Goal: Task Accomplishment & Management: Manage account settings

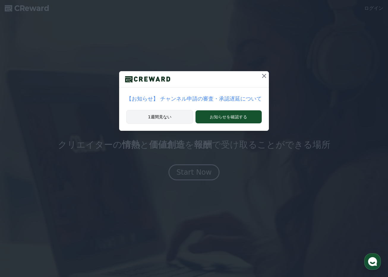
click at [183, 117] on button "1週間見ない" at bounding box center [159, 117] width 67 height 14
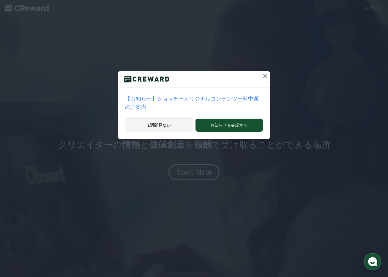
click at [175, 123] on button "1週間見ない" at bounding box center [159, 126] width 68 height 14
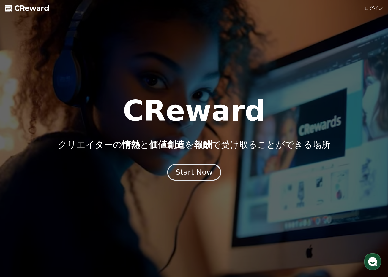
click at [185, 175] on div "Start Now" at bounding box center [194, 173] width 37 height 10
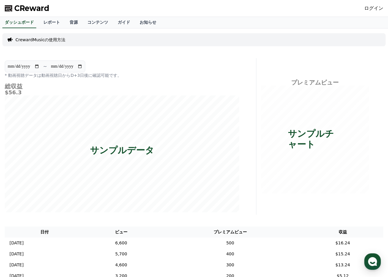
click at [379, 29] on div "**********" at bounding box center [194, 169] width 388 height 280
click at [374, 8] on link "ログイン" at bounding box center [373, 8] width 19 height 7
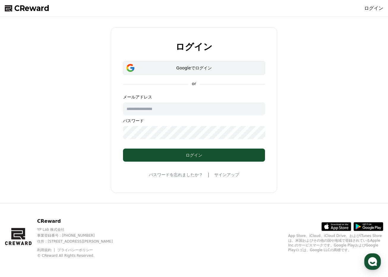
click at [204, 73] on button "Googleでログイン" at bounding box center [194, 68] width 142 height 14
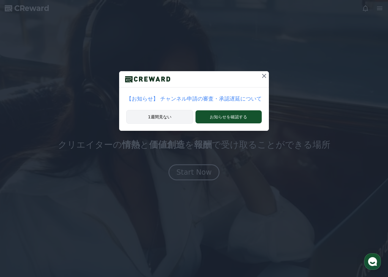
click at [184, 122] on button "1週間見ない" at bounding box center [159, 117] width 67 height 14
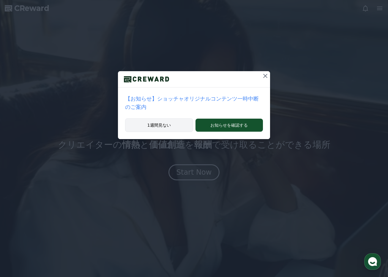
click at [184, 122] on button "1週間見ない" at bounding box center [159, 126] width 68 height 14
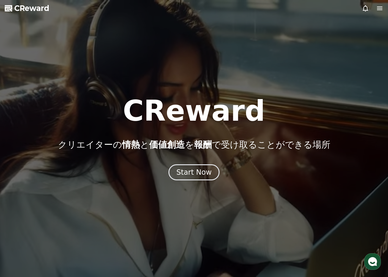
click at [229, 223] on div at bounding box center [194, 138] width 388 height 277
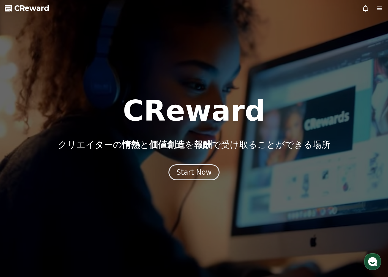
click at [381, 8] on icon at bounding box center [379, 9] width 5 height 4
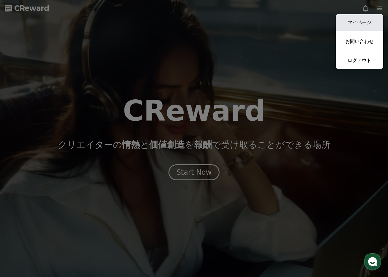
click at [373, 20] on link "マイページ" at bounding box center [360, 22] width 48 height 17
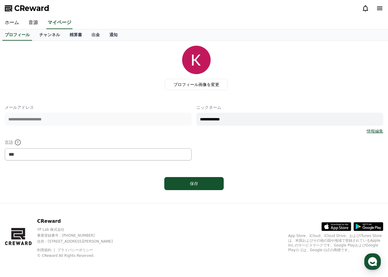
drag, startPoint x: 224, startPoint y: 119, endPoint x: 209, endPoint y: 125, distance: 16.2
click at [209, 125] on input "**********" at bounding box center [289, 119] width 187 height 13
type input "*****"
click at [215, 181] on button "保存" at bounding box center [193, 183] width 59 height 13
click at [56, 35] on link "チャンネル" at bounding box center [49, 34] width 30 height 11
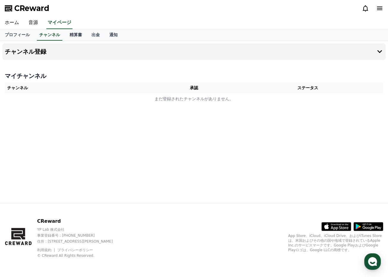
click at [76, 88] on th "チャンネル" at bounding box center [80, 88] width 151 height 11
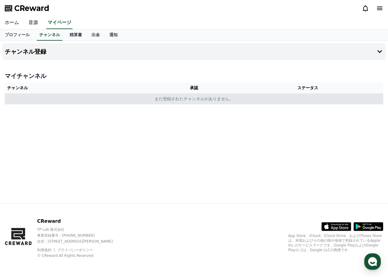
click at [187, 101] on td "まだ登録されたチャンネルがありません。" at bounding box center [194, 99] width 378 height 11
click at [94, 100] on td "まだ登録されたチャンネルがありません。" at bounding box center [194, 99] width 378 height 11
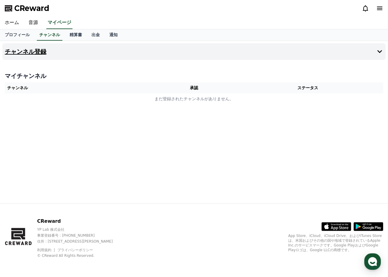
click at [31, 50] on h4 "チャンネル登録" at bounding box center [26, 51] width 42 height 7
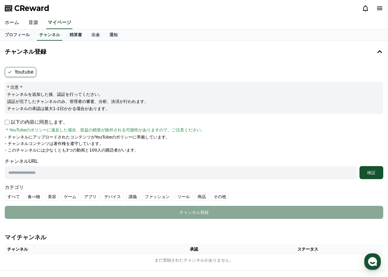
click at [20, 175] on input "text" at bounding box center [181, 172] width 352 height 13
paste input "**********"
type input "**********"
click at [375, 171] on div "検証" at bounding box center [371, 173] width 19 height 6
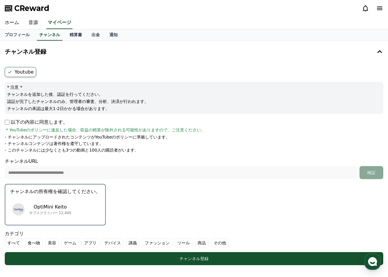
click at [71, 189] on p "チャンネルの所有権を確認してください。" at bounding box center [55, 191] width 90 height 7
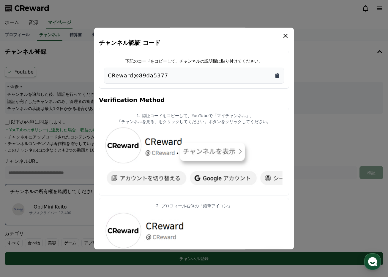
click at [277, 75] on icon "Copy to clipboard" at bounding box center [277, 76] width 4 height 4
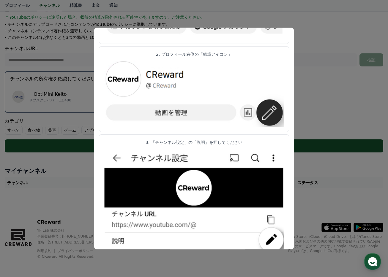
scroll to position [266, 0]
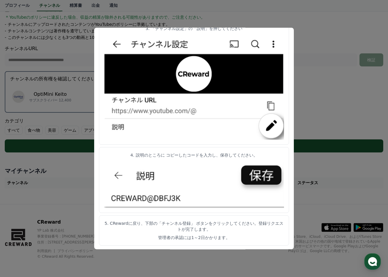
click at [208, 263] on button "close modal" at bounding box center [194, 138] width 388 height 277
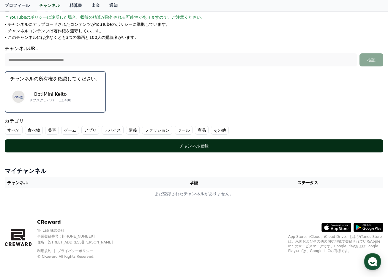
click at [203, 148] on div "チャンネル登録" at bounding box center [194, 146] width 355 height 6
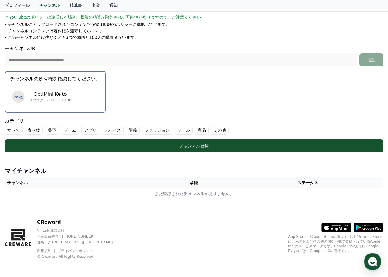
drag, startPoint x: 214, startPoint y: 129, endPoint x: 68, endPoint y: 175, distance: 153.6
click at [68, 175] on div "**********" at bounding box center [194, 66] width 388 height 276
click at [80, 162] on div "**********" at bounding box center [194, 66] width 388 height 276
click at [10, 130] on label "すべて" at bounding box center [14, 130] width 18 height 9
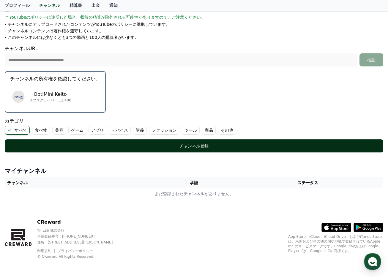
click at [33, 144] on div "チャンネル登録" at bounding box center [194, 146] width 355 height 6
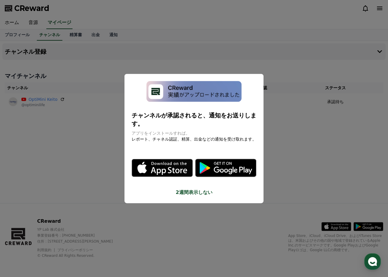
drag, startPoint x: 161, startPoint y: 166, endPoint x: 161, endPoint y: 178, distance: 11.3
click at [161, 178] on div "チャンネルが承認されると、通知をお送りします。 アプリをインストールすれば。 レポート、チャネル認証、精算、出金などの通知を受け取れます。 .st0 { fi…" at bounding box center [193, 139] width 139 height 130
click at [165, 183] on button "close modal" at bounding box center [194, 138] width 388 height 277
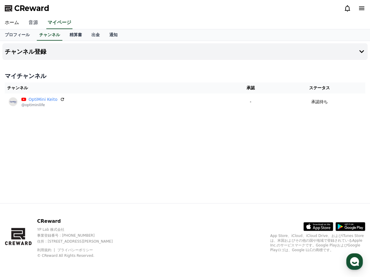
click at [36, 20] on link "音源" at bounding box center [33, 23] width 19 height 12
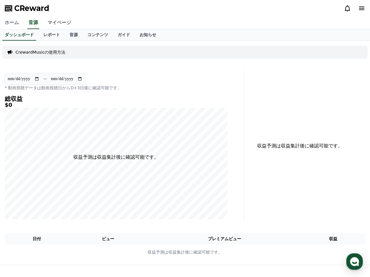
click at [20, 22] on link "ホーム" at bounding box center [12, 23] width 24 height 12
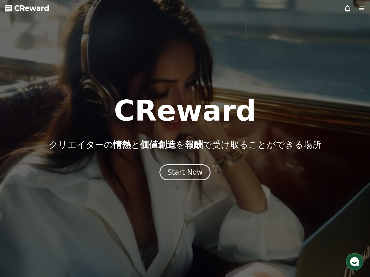
click at [364, 10] on icon at bounding box center [361, 8] width 7 height 7
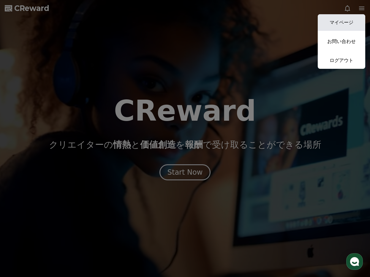
click at [354, 26] on link "マイページ" at bounding box center [342, 22] width 48 height 17
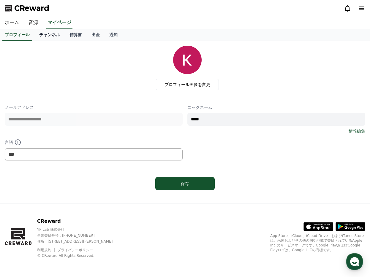
click at [49, 35] on link "チャンネル" at bounding box center [49, 34] width 30 height 11
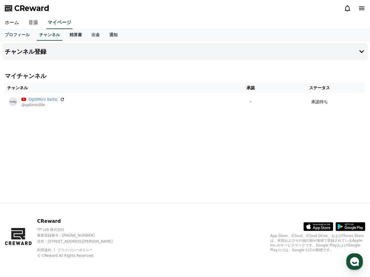
click at [35, 22] on link "音源" at bounding box center [33, 23] width 19 height 12
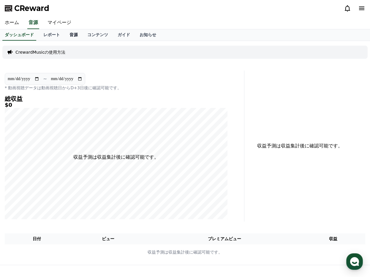
click at [76, 37] on link "音源" at bounding box center [74, 34] width 18 height 11
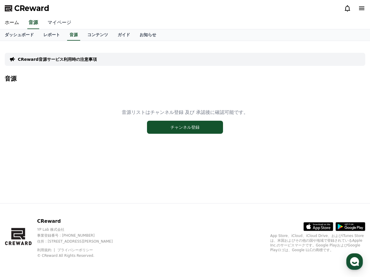
click at [59, 25] on link "マイページ" at bounding box center [59, 23] width 33 height 12
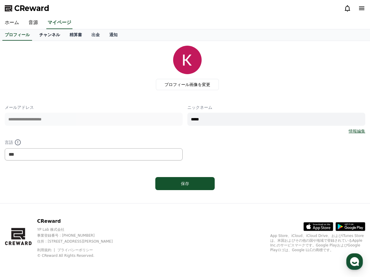
click at [51, 31] on link "チャンネル" at bounding box center [49, 34] width 30 height 11
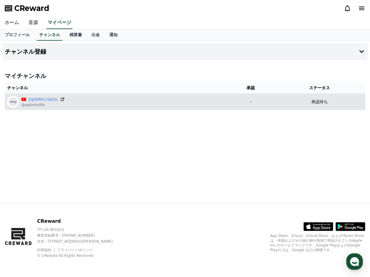
click at [60, 101] on icon at bounding box center [62, 99] width 5 height 5
